Goal: Task Accomplishment & Management: Use online tool/utility

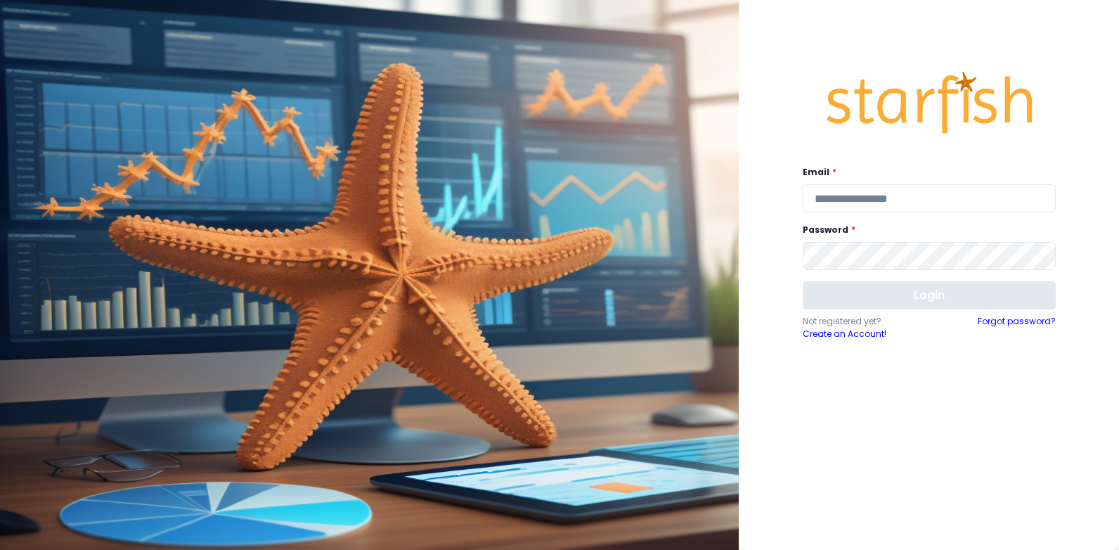
type input "**********"
click at [904, 300] on button "Login" at bounding box center [929, 295] width 253 height 28
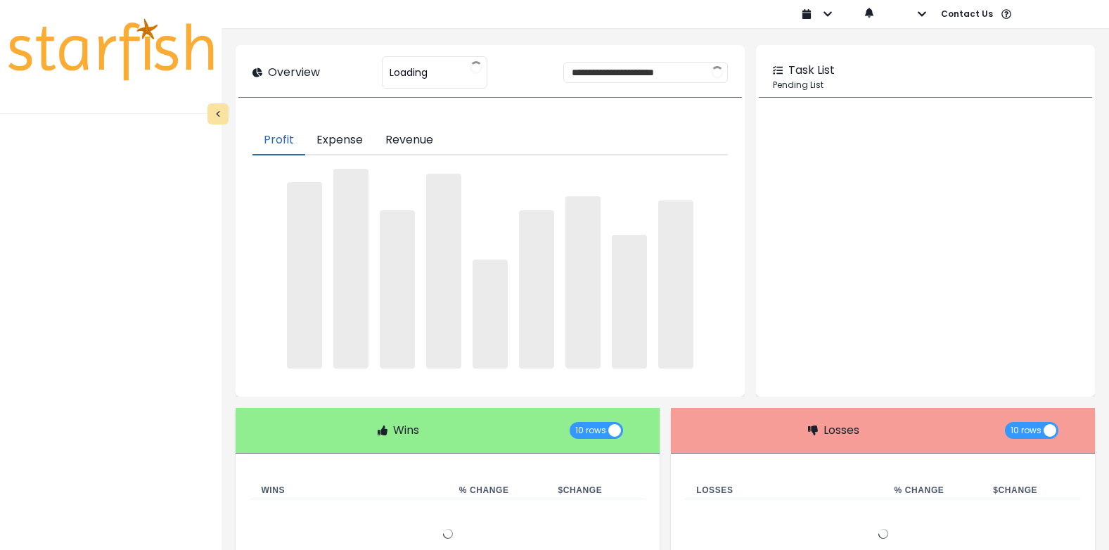
type input "**********"
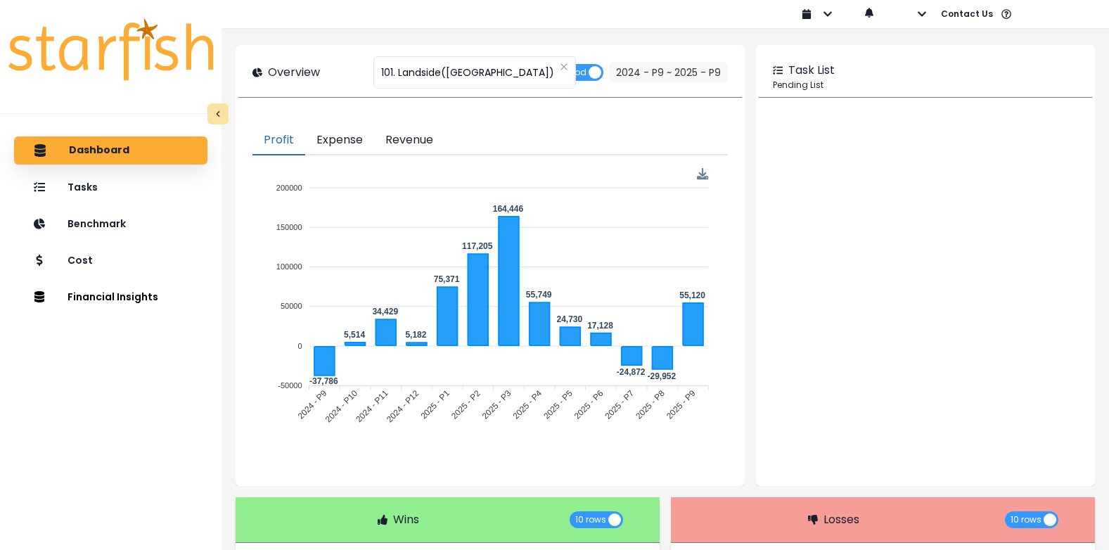
click at [407, 141] on button "Revenue" at bounding box center [409, 141] width 70 height 30
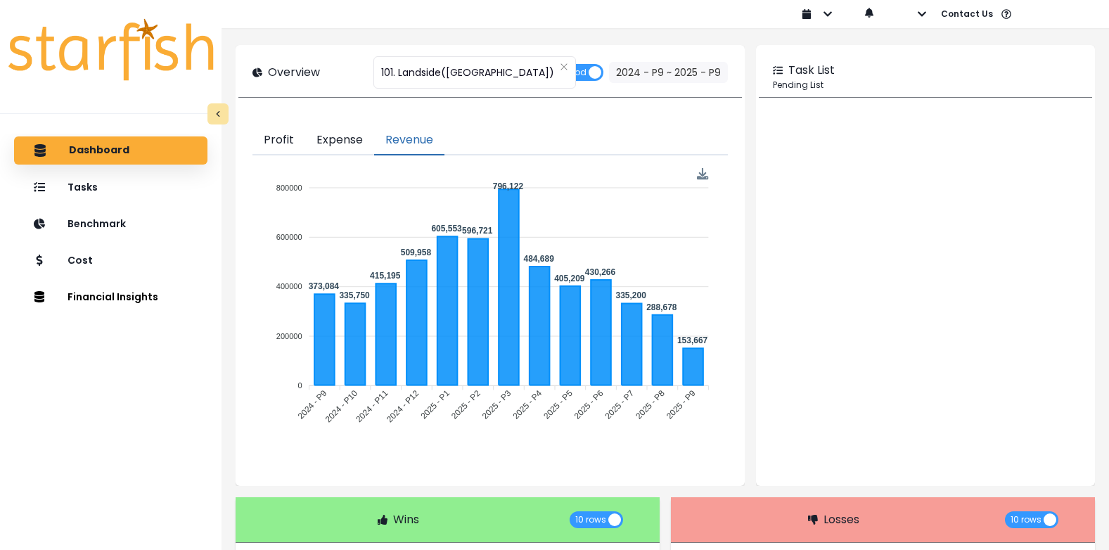
click at [347, 138] on button "Expense" at bounding box center [339, 141] width 69 height 30
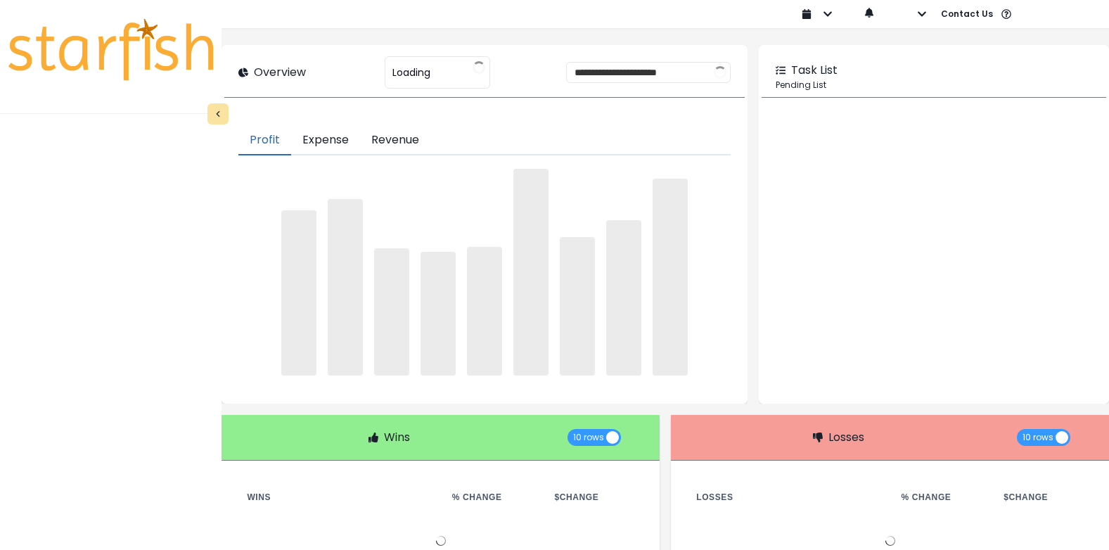
type input "**********"
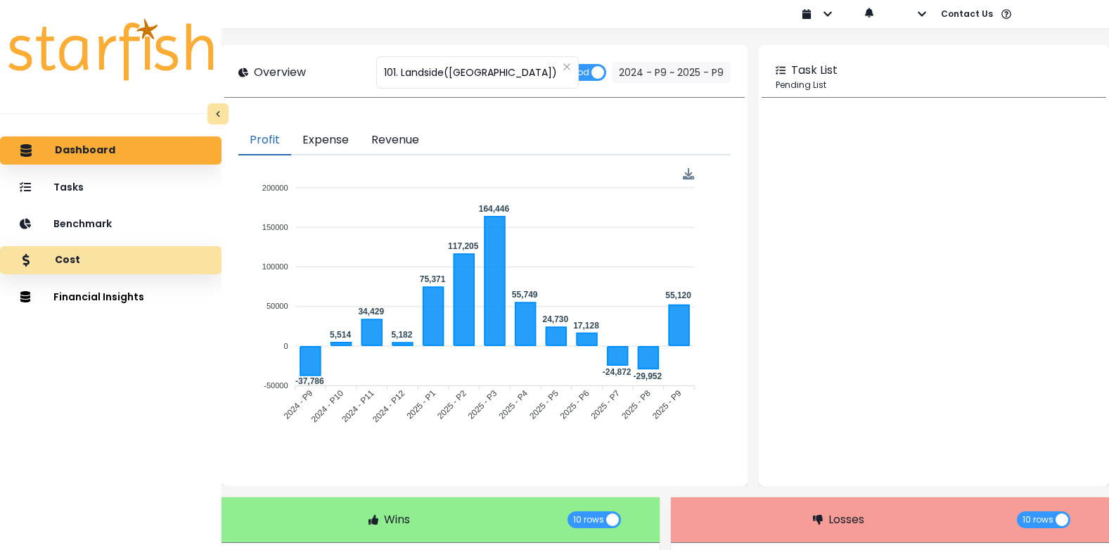
click at [82, 271] on div "Cost" at bounding box center [110, 260] width 199 height 30
drag, startPoint x: 82, startPoint y: 270, endPoint x: 165, endPoint y: 204, distance: 105.5
click at [84, 271] on div "Cost" at bounding box center [110, 260] width 199 height 30
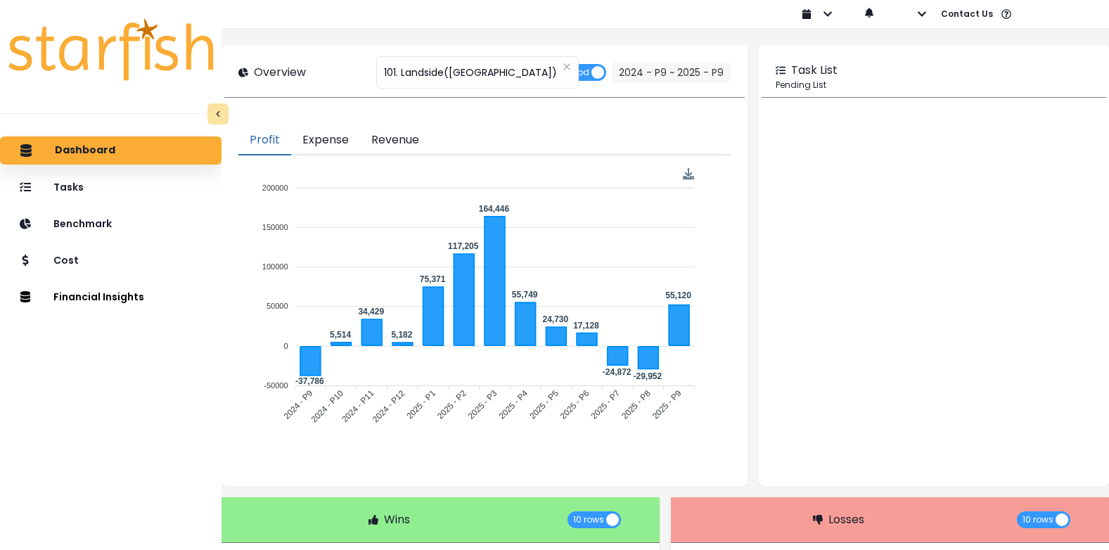
click at [96, 214] on div "Benchmark" at bounding box center [110, 223] width 199 height 29
click at [96, 226] on p "Benchmark" at bounding box center [82, 224] width 58 height 12
click at [95, 226] on p "Benchmark" at bounding box center [82, 224] width 58 height 12
click at [108, 263] on div "Cost" at bounding box center [110, 260] width 199 height 29
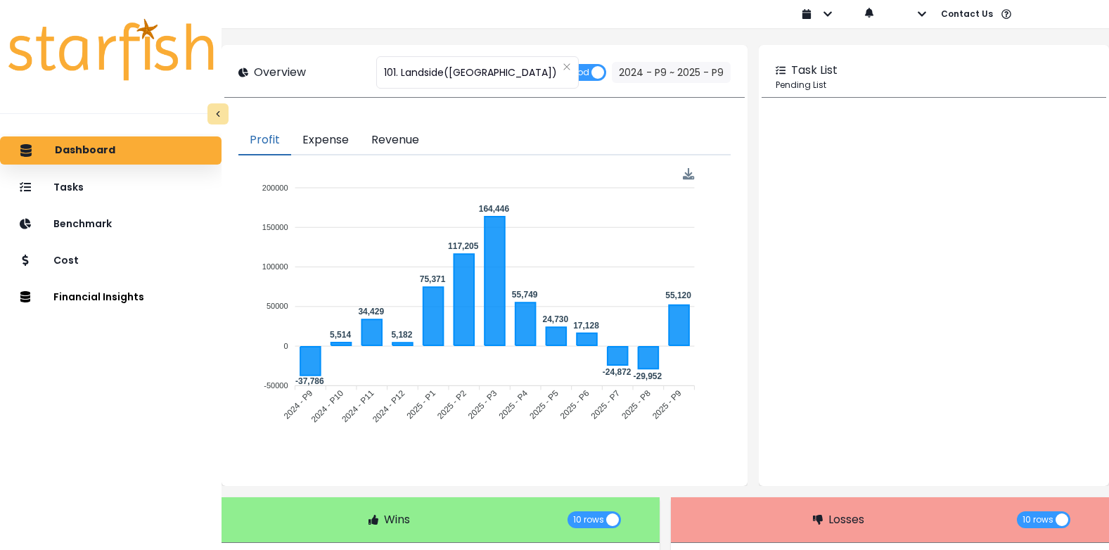
click at [109, 263] on div "Cost" at bounding box center [110, 260] width 199 height 29
click at [217, 115] on icon at bounding box center [218, 114] width 10 height 10
click at [149, 176] on div "Tasks" at bounding box center [110, 187] width 199 height 29
click at [165, 204] on div "Dashboard Tasks Benchmark Cost Financial Insights Comparison Overtime" at bounding box center [110, 356] width 221 height 444
